Goal: Task Accomplishment & Management: Manage account settings

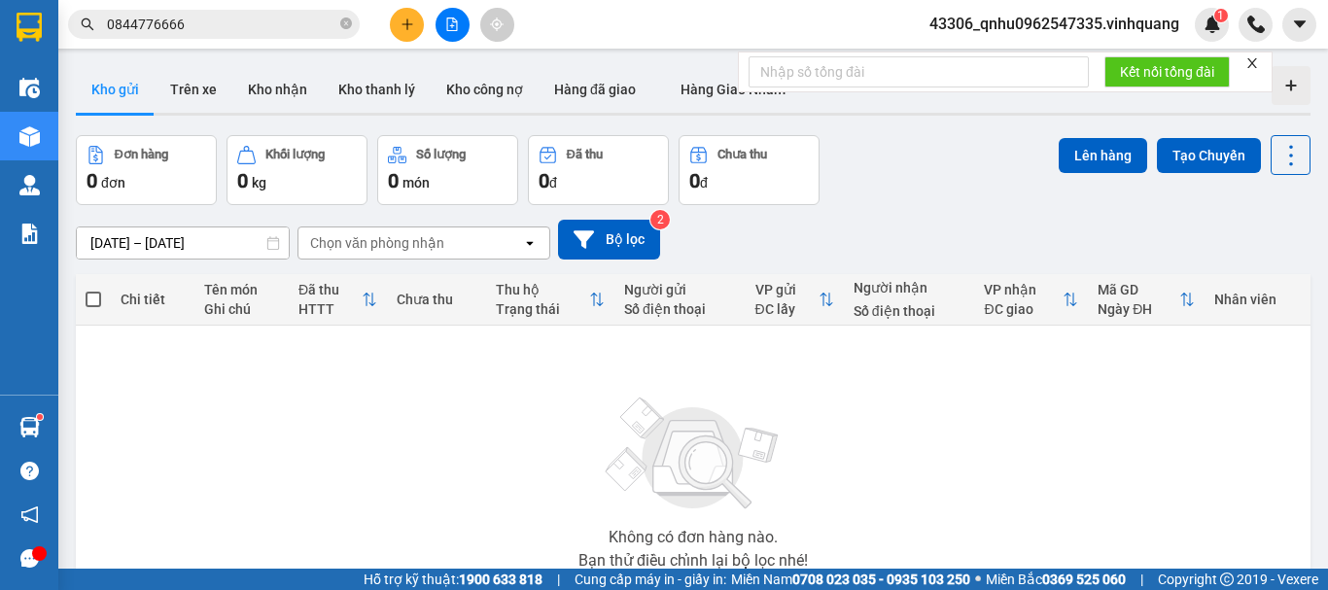
scroll to position [97, 0]
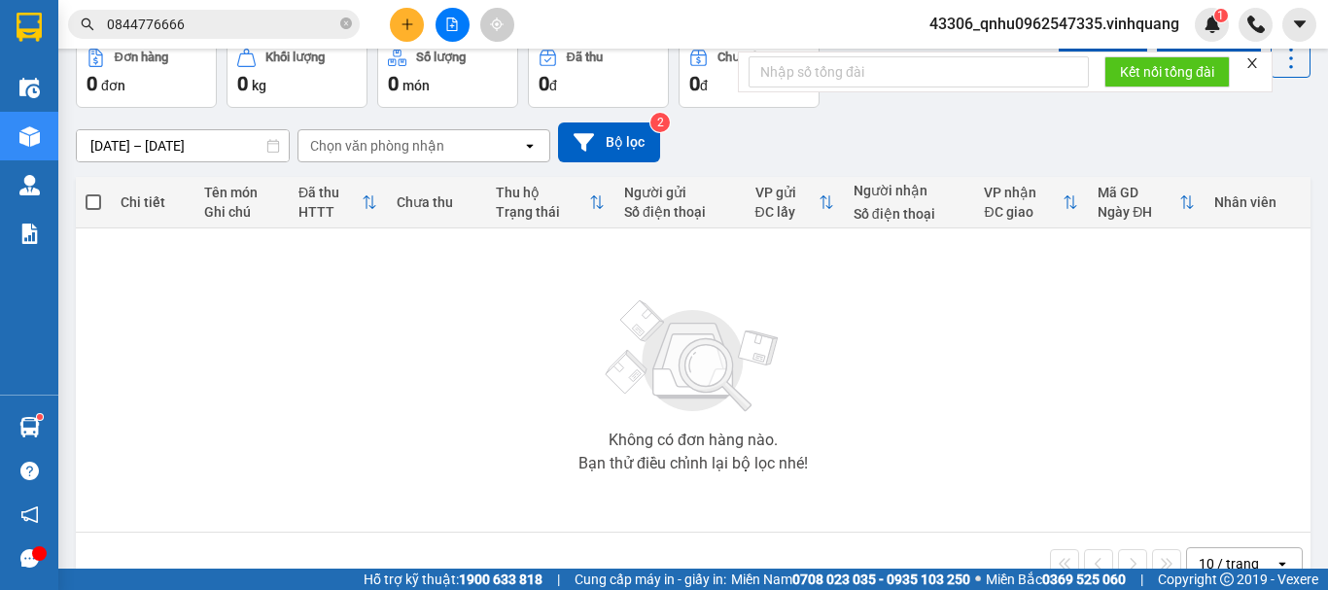
click at [1123, 32] on span "43306_qnhu0962547335.vinhquang" at bounding box center [1054, 24] width 281 height 24
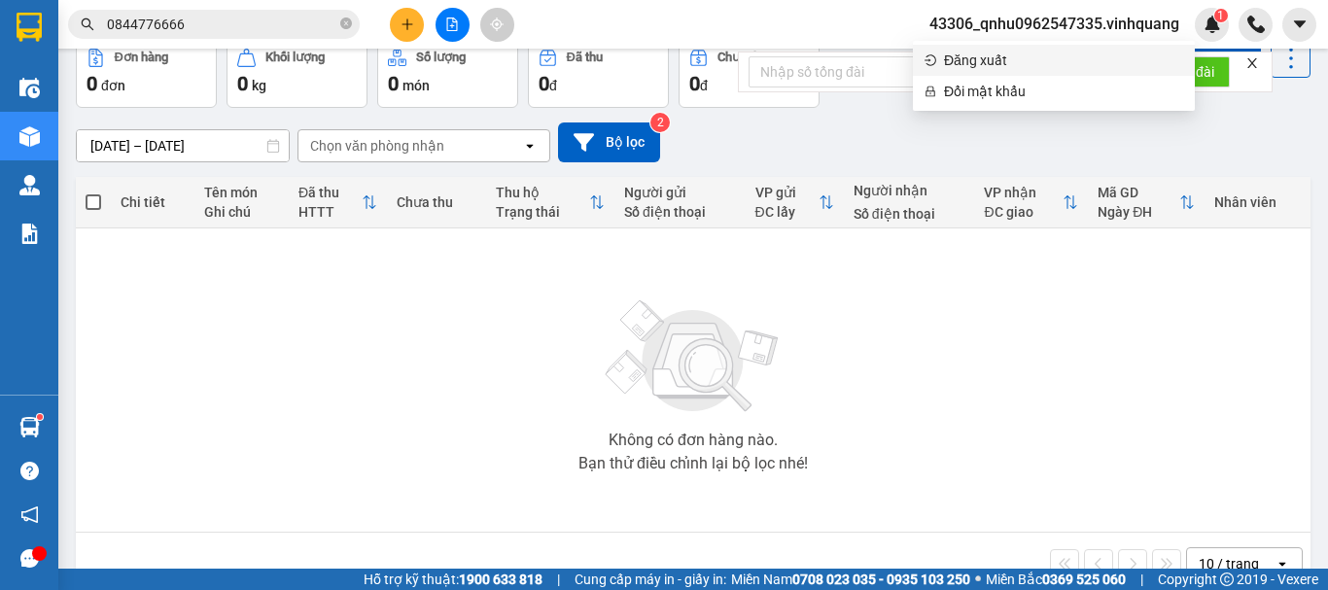
click at [1067, 72] on li "Đăng xuất" at bounding box center [1054, 60] width 282 height 31
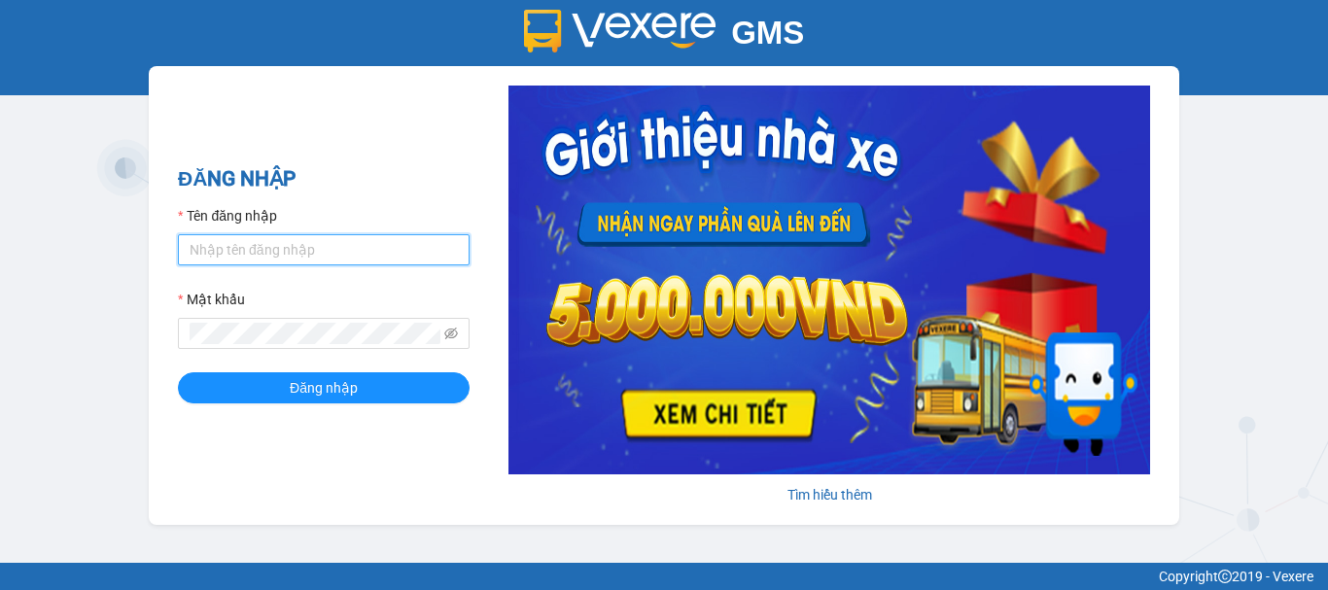
click at [279, 238] on input "Tên đăng nhập" at bounding box center [324, 249] width 292 height 31
click at [325, 246] on input "Tên đăng nhập" at bounding box center [324, 249] width 292 height 31
type input "qanh0815457689.vinhquang"
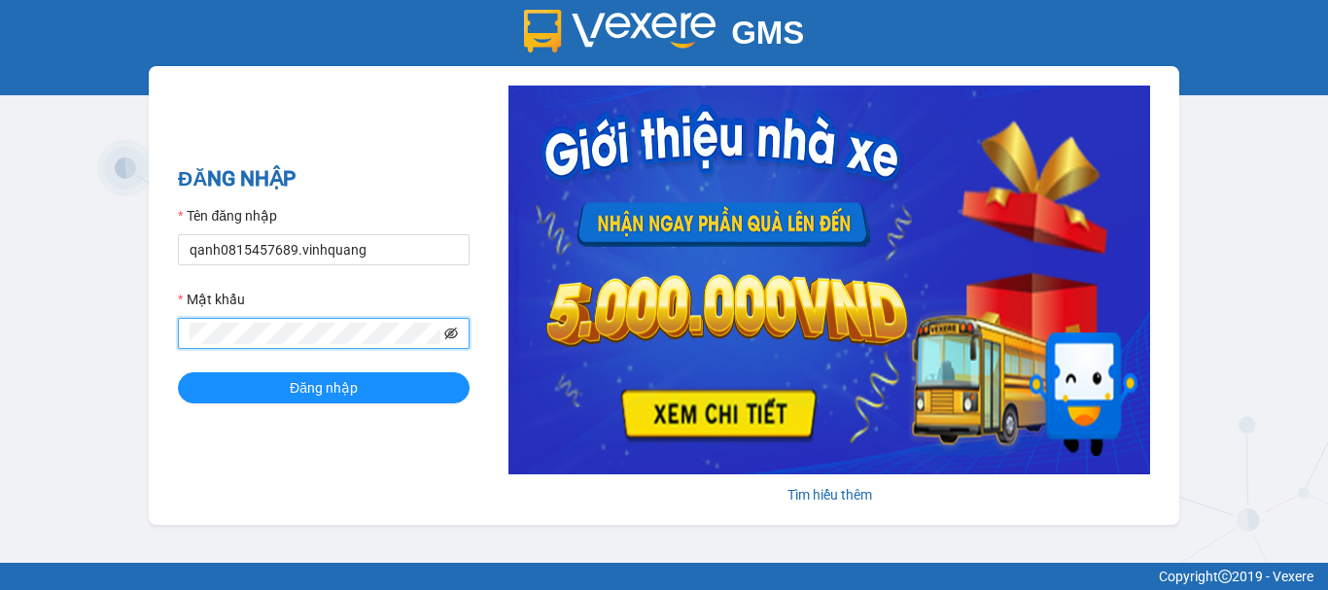
click at [453, 332] on icon "eye-invisible" at bounding box center [451, 334] width 14 height 12
click at [459, 329] on span at bounding box center [324, 333] width 292 height 31
click at [452, 326] on span at bounding box center [324, 333] width 292 height 31
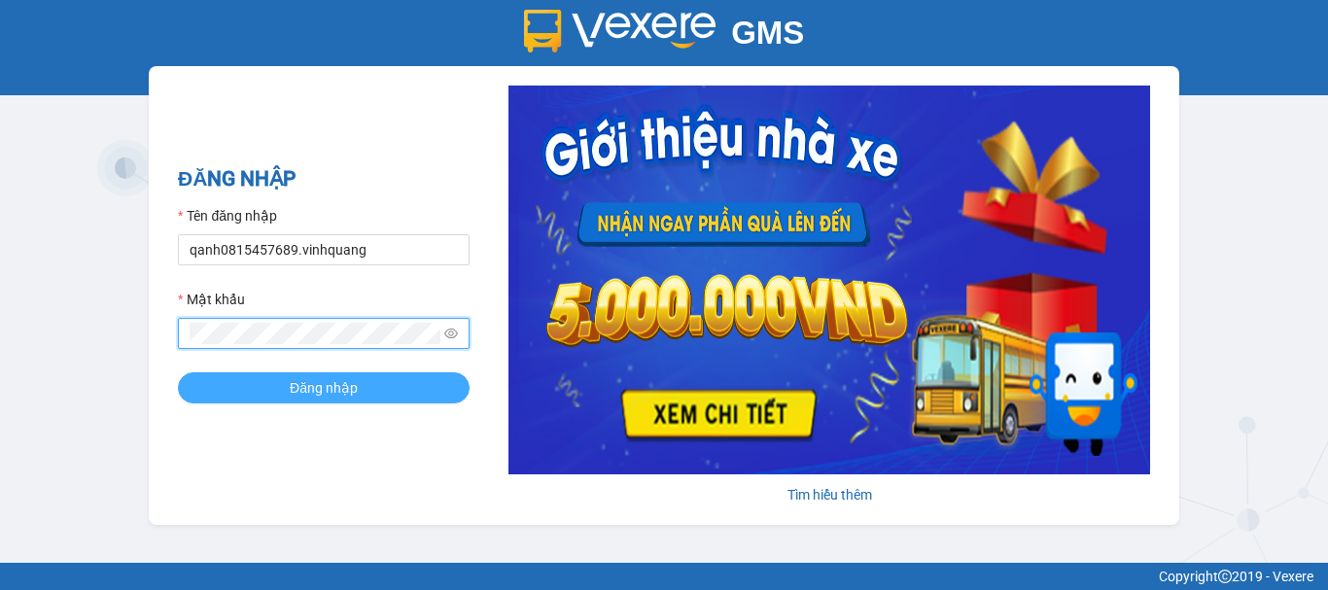
click at [366, 389] on button "Đăng nhập" at bounding box center [324, 387] width 292 height 31
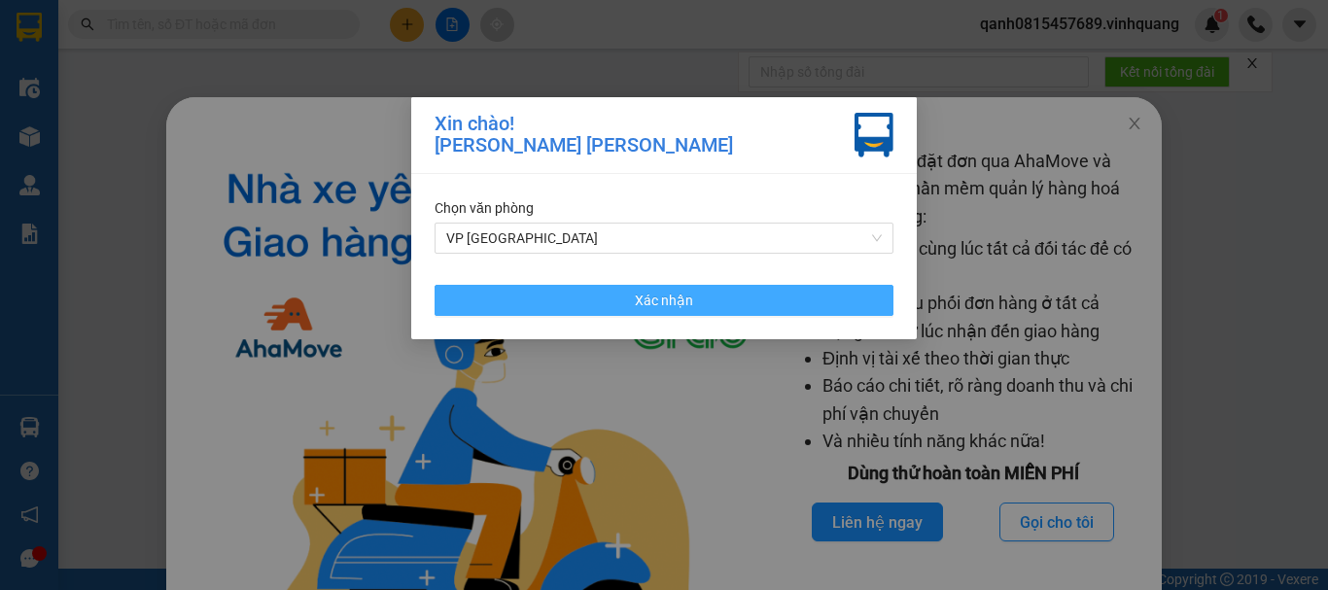
click at [582, 288] on button "Xác nhận" at bounding box center [664, 300] width 459 height 31
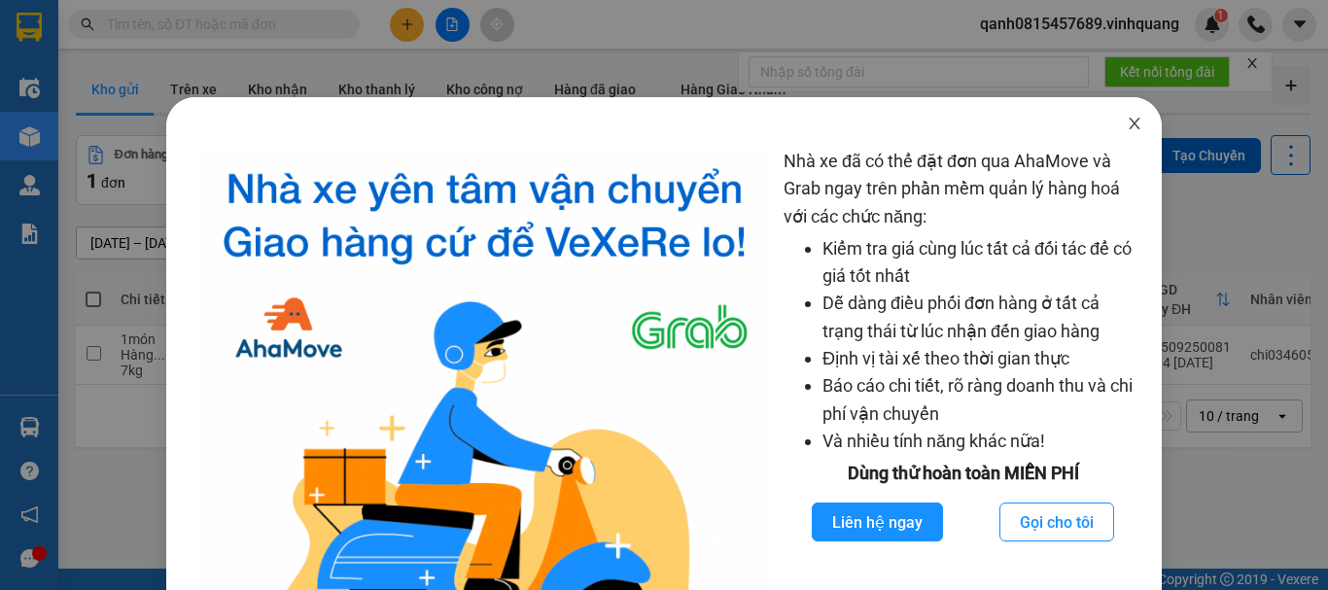
click at [1130, 123] on icon "close" at bounding box center [1135, 124] width 11 height 12
